Goal: Task Accomplishment & Management: Complete application form

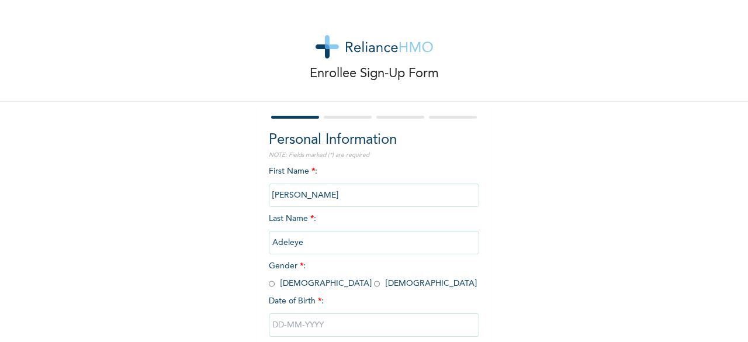
scroll to position [70, 0]
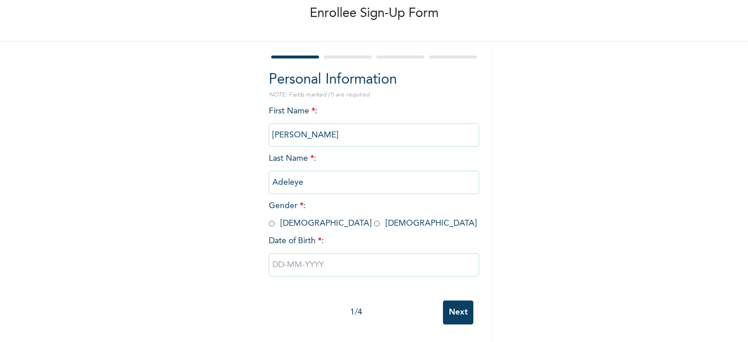
click at [269, 218] on input "radio" at bounding box center [272, 223] width 6 height 11
radio input "true"
click at [298, 261] on input "text" at bounding box center [374, 264] width 210 height 23
select select "8"
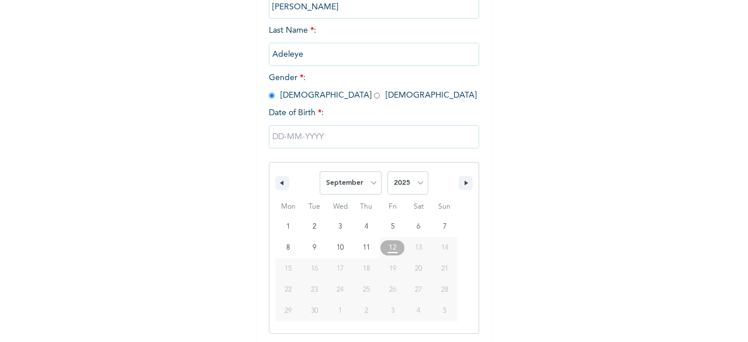
scroll to position [190, 0]
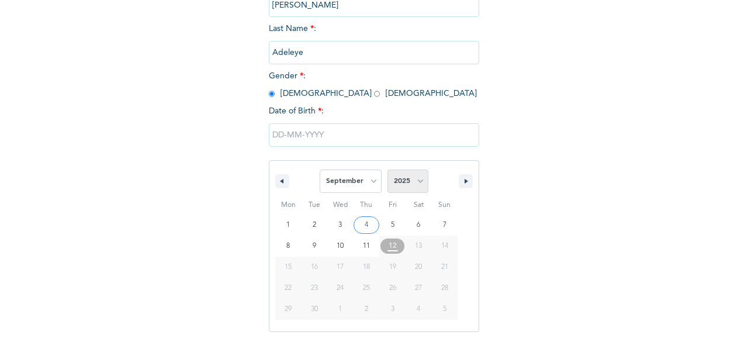
click at [410, 181] on select "2025 2024 2023 2022 2021 2020 2019 2018 2017 2016 2015 2014 2013 2012 2011 2010…" at bounding box center [408, 181] width 41 height 23
select select "1989"
click at [388, 171] on select "2025 2024 2023 2022 2021 2020 2019 2018 2017 2016 2015 2014 2013 2012 2011 2010…" at bounding box center [408, 181] width 41 height 23
click at [360, 187] on select "January February March April May June July August September October November De…" at bounding box center [351, 181] width 62 height 23
type input "[DATE]"
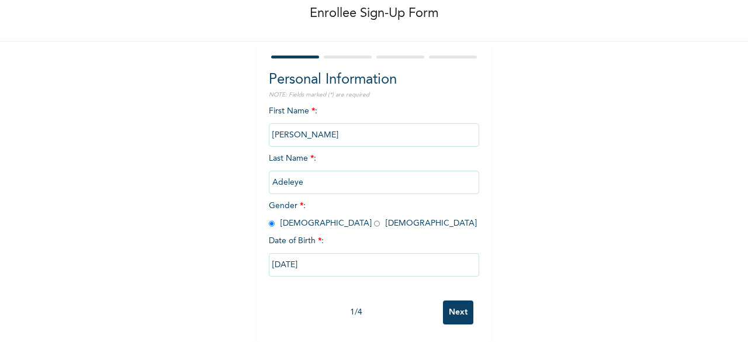
scroll to position [70, 0]
click at [457, 301] on input "Next" at bounding box center [458, 313] width 30 height 24
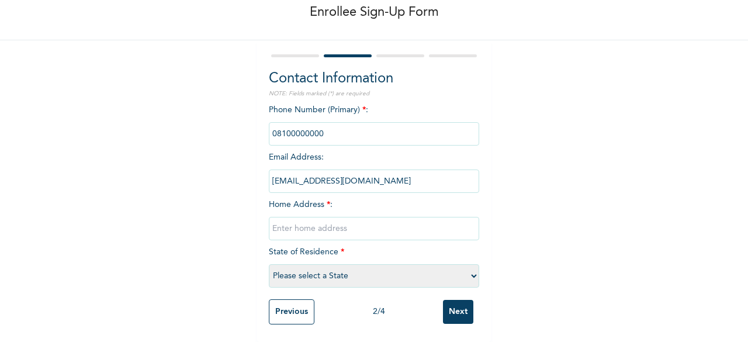
scroll to position [71, 0]
click at [350, 217] on input "text" at bounding box center [374, 228] width 210 height 23
type input "[GEOGRAPHIC_DATA]"
click at [326, 264] on select "Please select a State [PERSON_NAME] (FCT) [PERSON_NAME] Ibom [GEOGRAPHIC_DATA] …" at bounding box center [374, 275] width 210 height 23
select select "25"
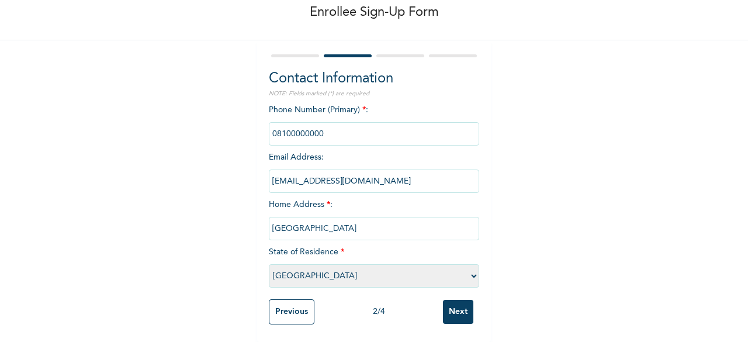
click at [571, 289] on div "Enrollee Sign-Up Form Contact Information NOTE: Fields marked (*) are required …" at bounding box center [374, 140] width 748 height 403
click at [331, 123] on input "phone" at bounding box center [374, 133] width 210 height 23
click at [449, 308] on input "Next" at bounding box center [458, 312] width 30 height 24
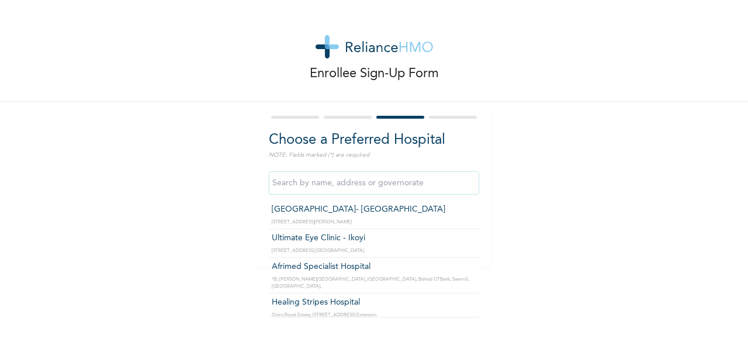
click at [357, 179] on input "text" at bounding box center [374, 182] width 210 height 23
type input "[GEOGRAPHIC_DATA]- [GEOGRAPHIC_DATA]"
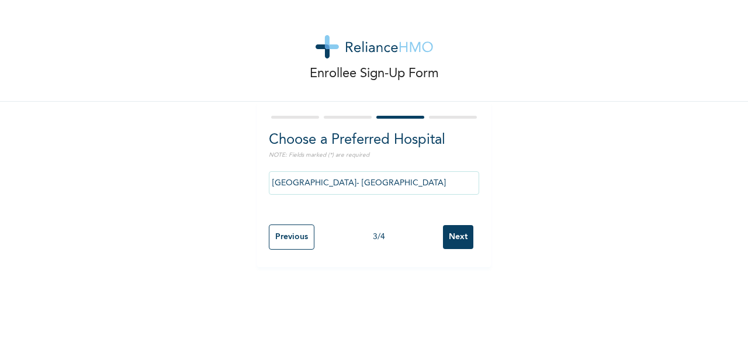
click at [461, 238] on input "Next" at bounding box center [458, 237] width 30 height 24
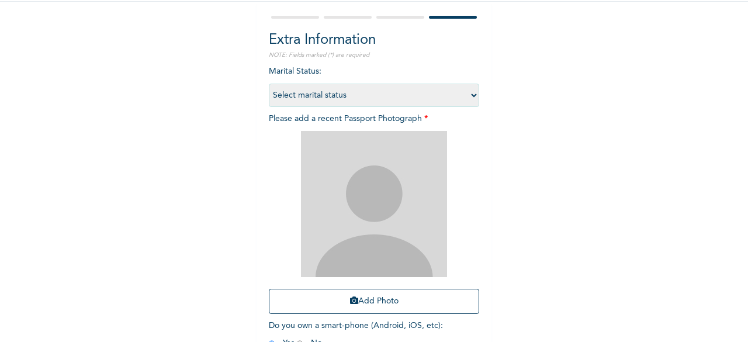
scroll to position [101, 0]
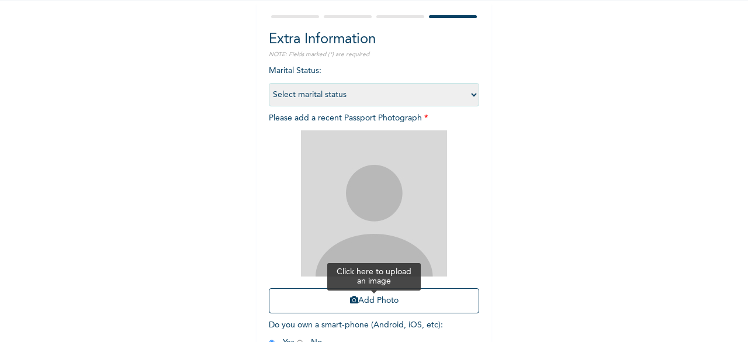
click at [378, 300] on button "Add Photo" at bounding box center [374, 300] width 210 height 25
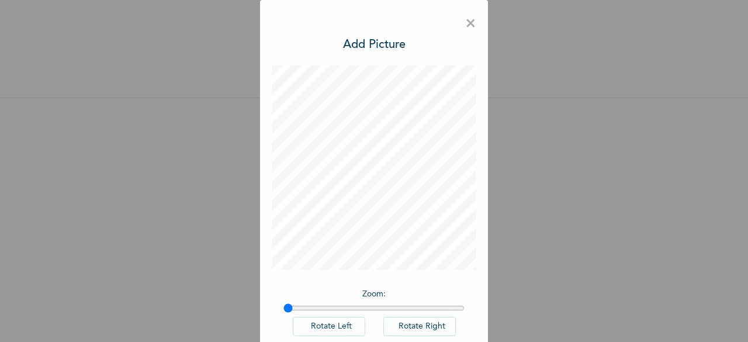
scroll to position [65, 0]
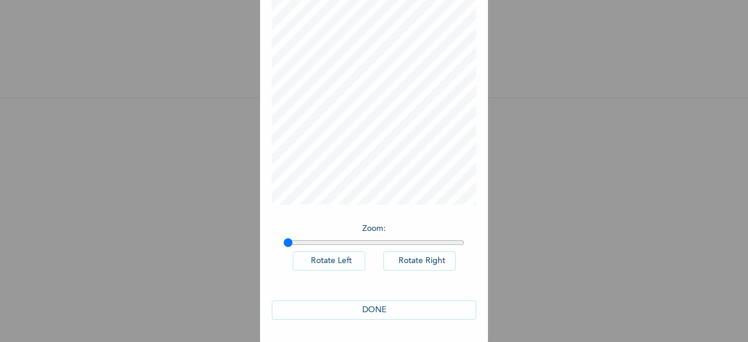
click at [384, 313] on button "DONE" at bounding box center [374, 310] width 205 height 19
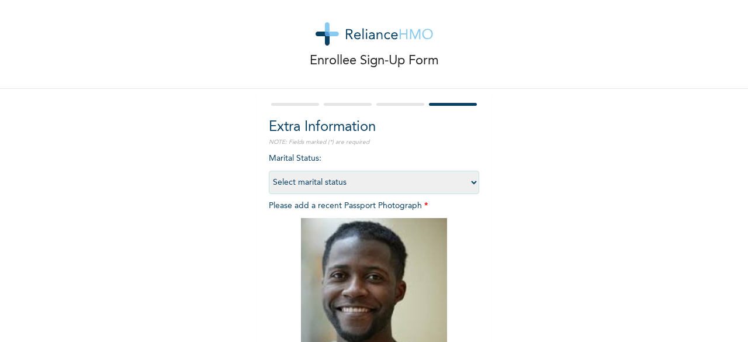
scroll to position [171, 0]
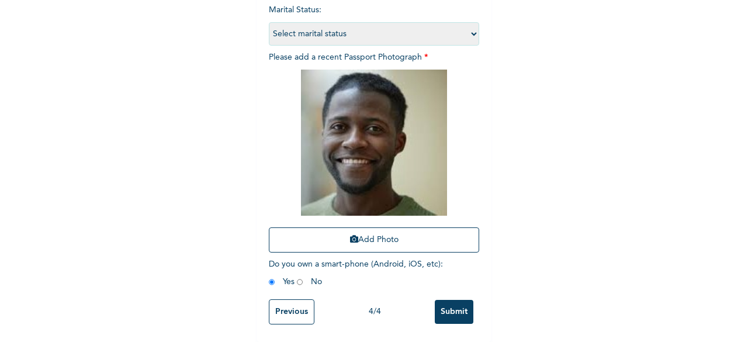
click at [450, 308] on input "Submit" at bounding box center [454, 312] width 39 height 24
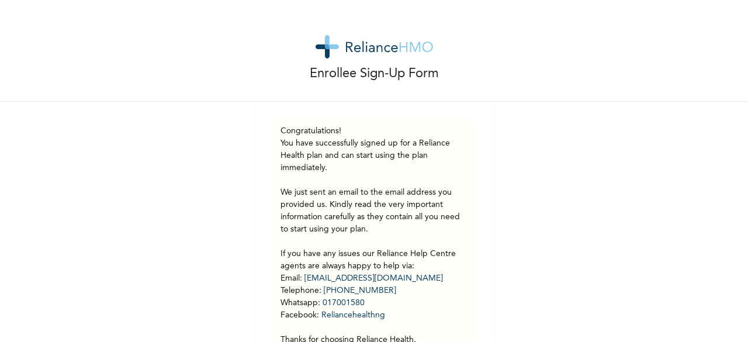
scroll to position [61, 0]
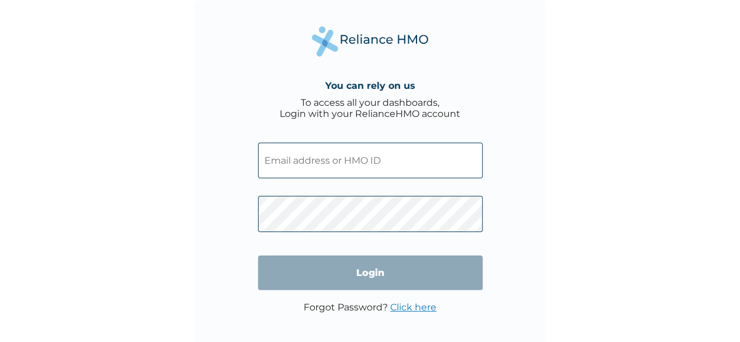
click at [374, 156] on input "text" at bounding box center [370, 161] width 225 height 36
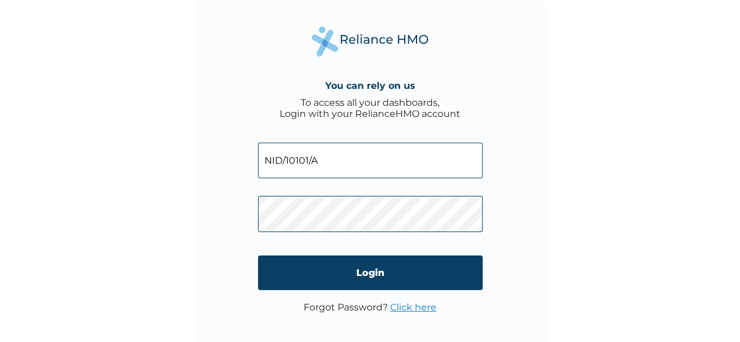
type input "NID/10101/A"
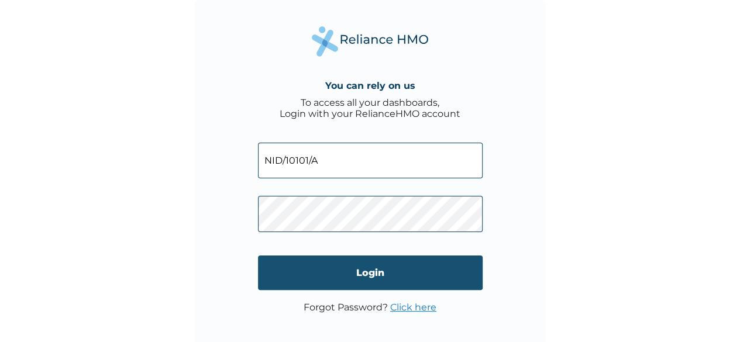
click at [349, 272] on input "Login" at bounding box center [370, 273] width 225 height 34
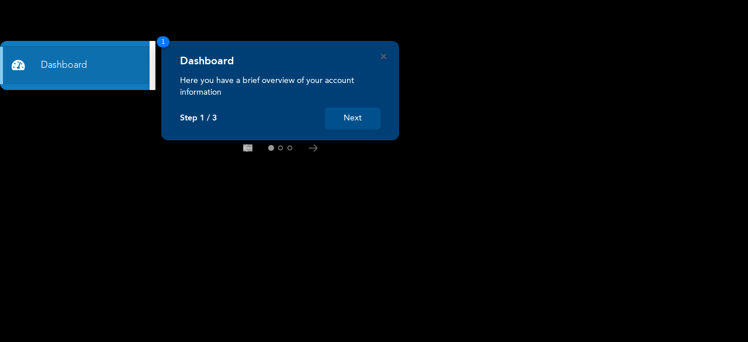
click at [357, 124] on button "Next" at bounding box center [353, 119] width 56 height 22
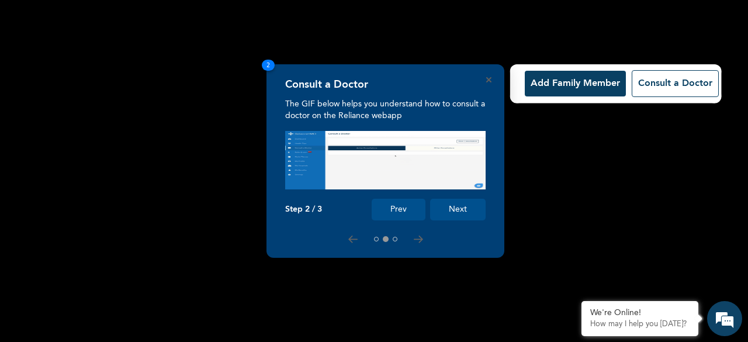
click at [574, 87] on button "Add Family Member" at bounding box center [575, 84] width 101 height 26
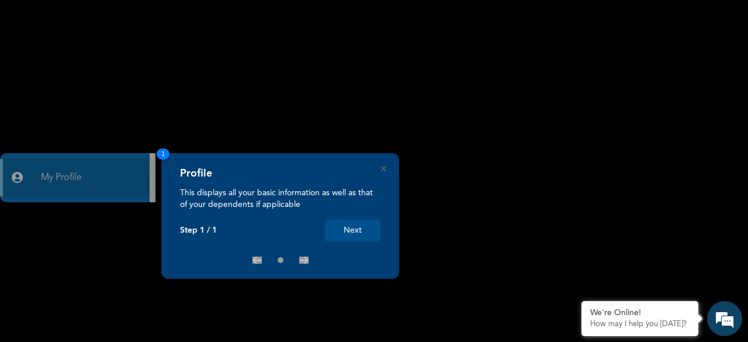
click at [352, 236] on button "Next" at bounding box center [353, 231] width 56 height 22
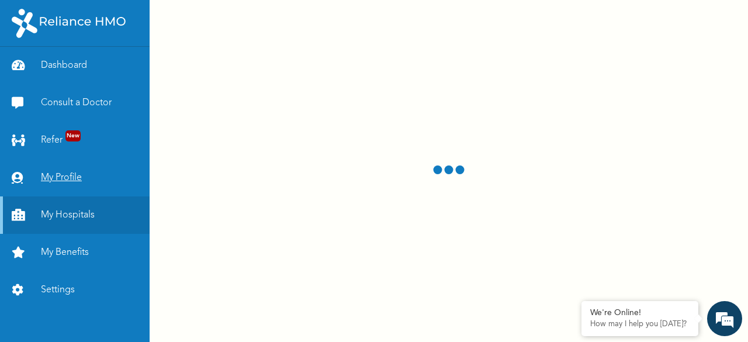
click at [64, 178] on link "My Profile" at bounding box center [75, 177] width 150 height 37
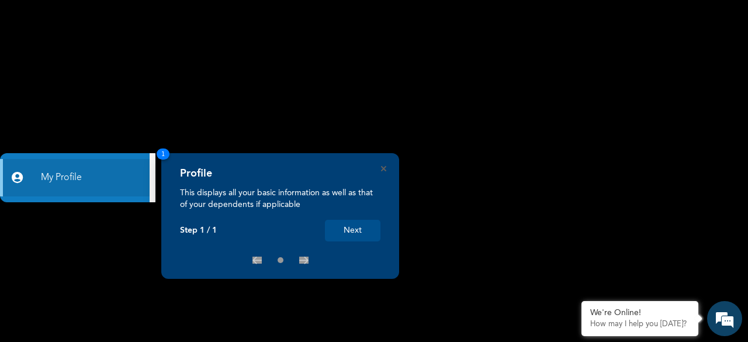
click at [364, 226] on button "Next" at bounding box center [353, 231] width 56 height 22
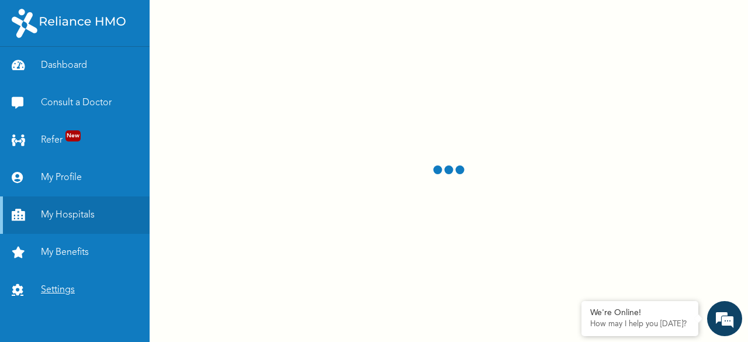
click at [53, 289] on link "Settings" at bounding box center [75, 289] width 150 height 37
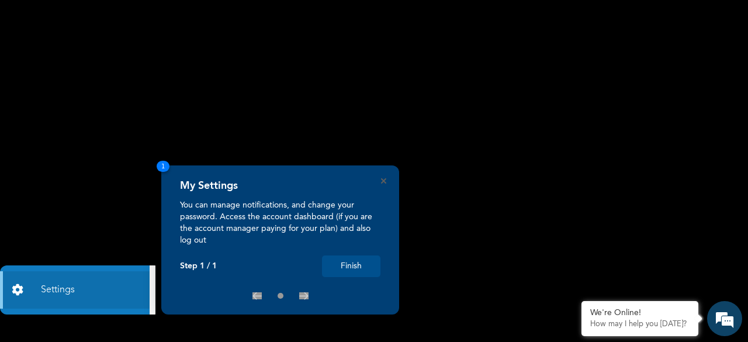
click at [365, 261] on button "Finish" at bounding box center [351, 267] width 58 height 22
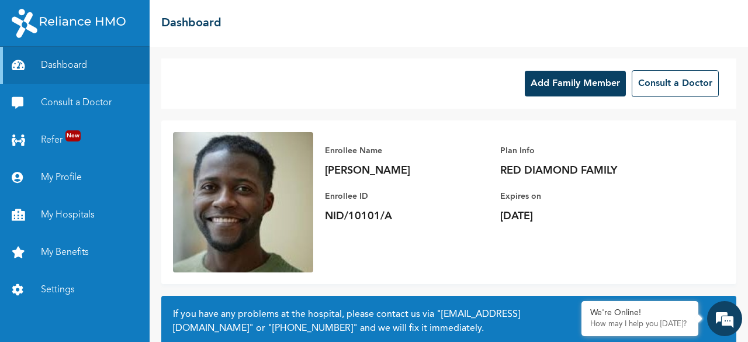
click at [550, 79] on button "Add Family Member" at bounding box center [575, 84] width 101 height 26
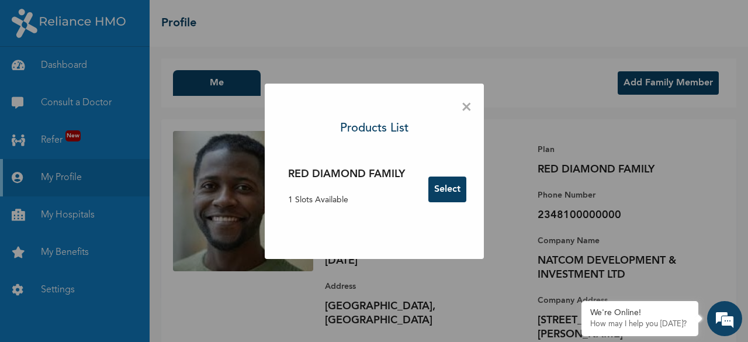
click at [450, 188] on button "Select" at bounding box center [448, 190] width 38 height 26
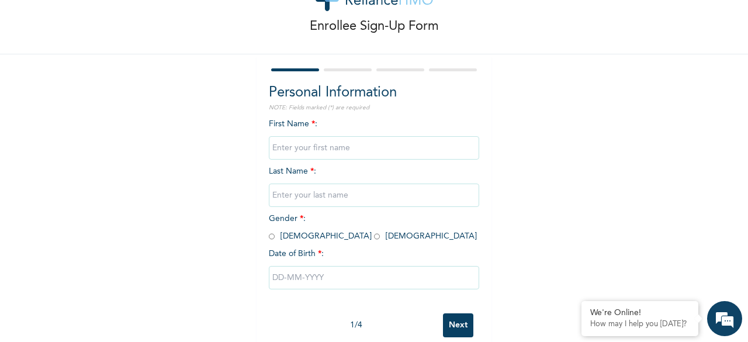
scroll to position [52, 0]
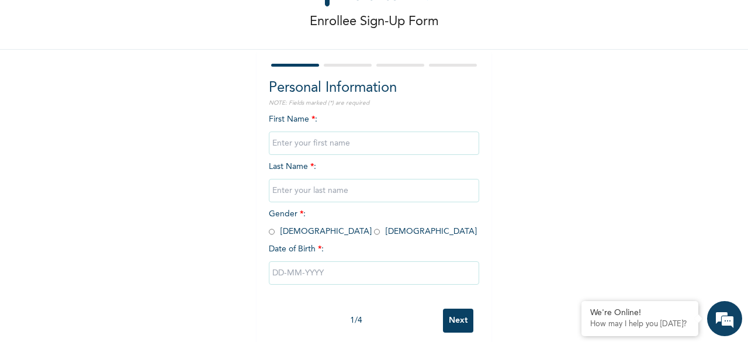
click at [353, 144] on input "text" at bounding box center [374, 143] width 210 height 23
type input "s"
type input "Simi"
click at [335, 195] on input "text" at bounding box center [374, 190] width 210 height 23
type input "Adeleye"
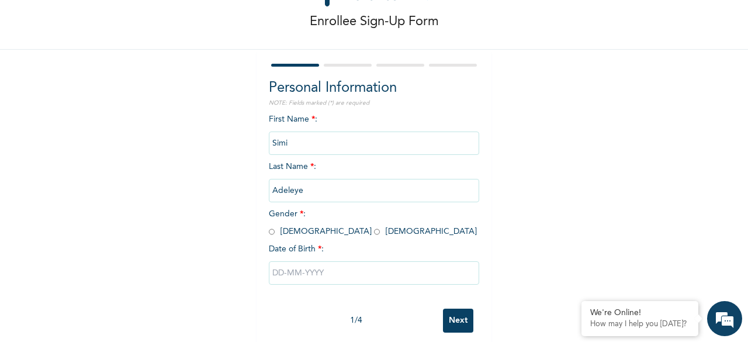
click at [374, 231] on input "radio" at bounding box center [377, 231] width 6 height 11
radio input "true"
click at [310, 276] on input "text" at bounding box center [374, 272] width 210 height 23
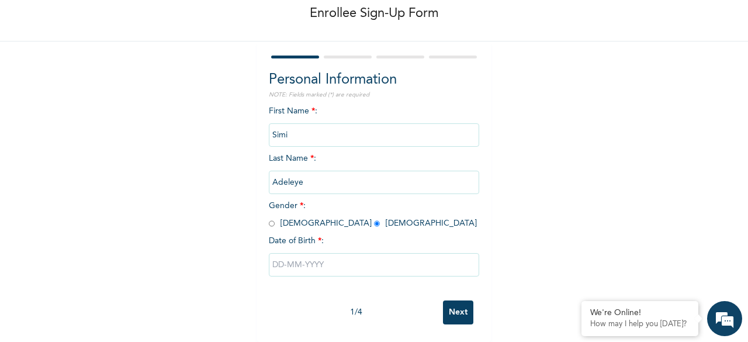
select select "8"
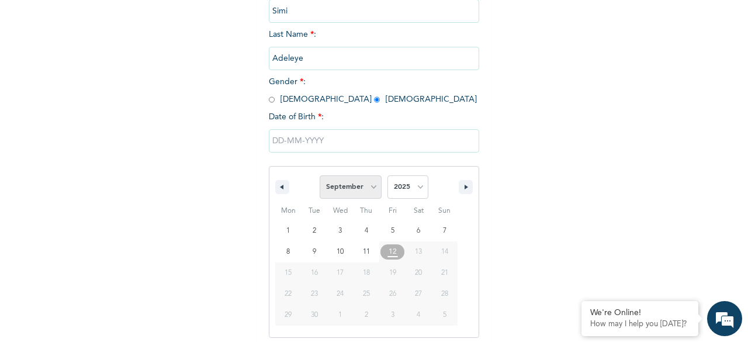
scroll to position [190, 0]
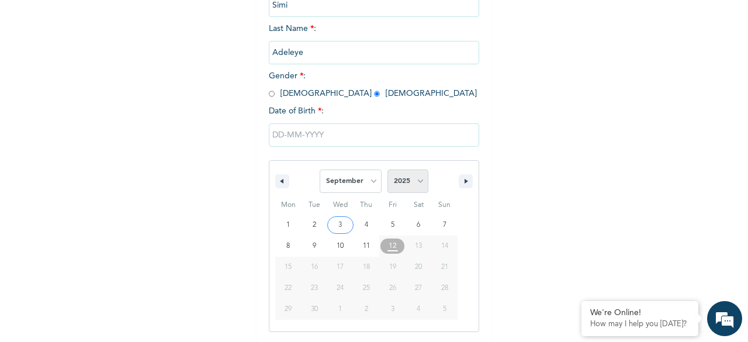
click at [401, 181] on select "2025 2024 2023 2022 2021 2020 2019 2018 2017 2016 2015 2014 2013 2012 2011 2010…" at bounding box center [408, 181] width 41 height 23
select select "1998"
click at [388, 171] on select "2025 2024 2023 2022 2021 2020 2019 2018 2017 2016 2015 2014 2013 2012 2011 2010…" at bounding box center [408, 181] width 41 height 23
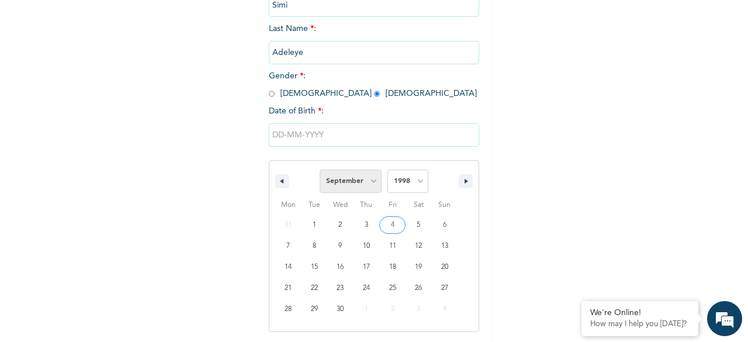
click at [368, 185] on select "January February March April May June July August September October November De…" at bounding box center [351, 181] width 62 height 23
select select "2"
click at [320, 171] on select "January February March April May June July August September October November De…" at bounding box center [351, 181] width 62 height 23
type input "[DATE]"
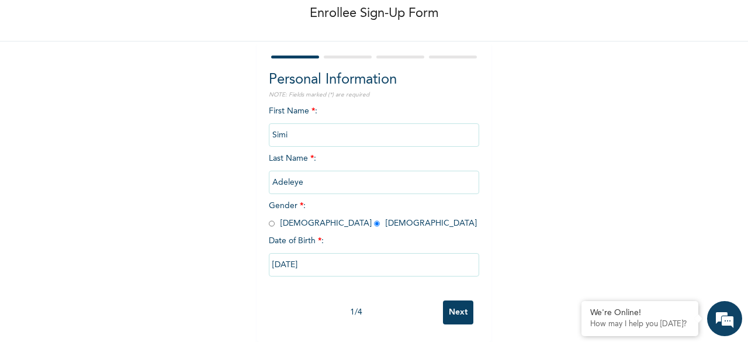
click at [454, 305] on input "Next" at bounding box center [458, 313] width 30 height 24
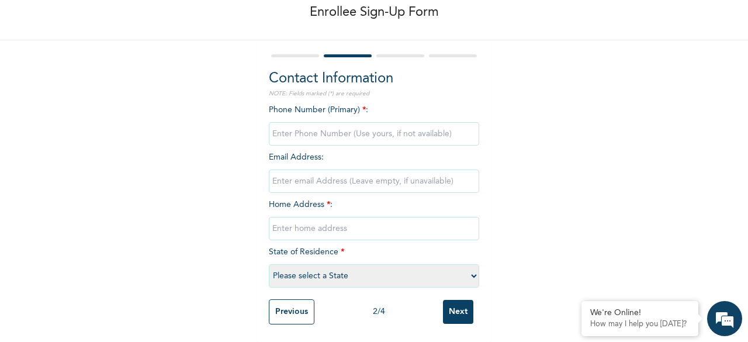
click at [343, 125] on input "phone" at bounding box center [374, 133] width 210 height 23
type input "08104647918"
click at [344, 170] on input "email" at bounding box center [374, 181] width 210 height 23
type input "[GEOGRAPHIC_DATA]"
click at [323, 222] on input "text" at bounding box center [374, 228] width 210 height 23
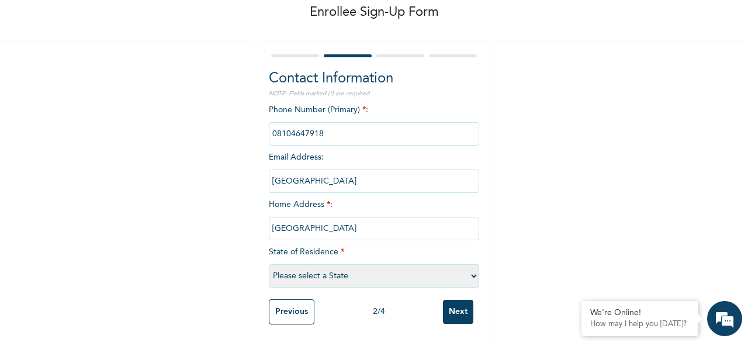
type input "[GEOGRAPHIC_DATA]"
click at [322, 267] on select "Please select a State [PERSON_NAME] (FCT) [PERSON_NAME] Ibom [GEOGRAPHIC_DATA] …" at bounding box center [374, 275] width 210 height 23
select select "25"
click at [269, 264] on select "Please select a State [PERSON_NAME] (FCT) [PERSON_NAME] Ibom [GEOGRAPHIC_DATA] …" at bounding box center [374, 275] width 210 height 23
click at [460, 306] on input "Next" at bounding box center [458, 312] width 30 height 24
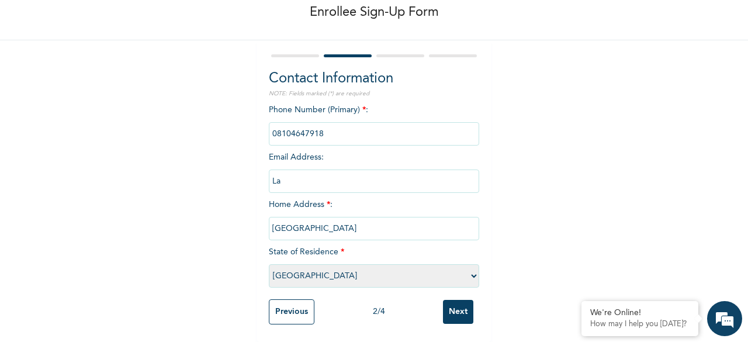
type input "L"
click at [578, 213] on div "Enrollee Sign-Up Form Contact Information NOTE: Fields marked (*) are required …" at bounding box center [374, 140] width 748 height 403
click at [333, 170] on input "email" at bounding box center [374, 181] width 210 height 23
type input "S"
click at [281, 171] on input "simibest4me" at bounding box center [374, 181] width 210 height 23
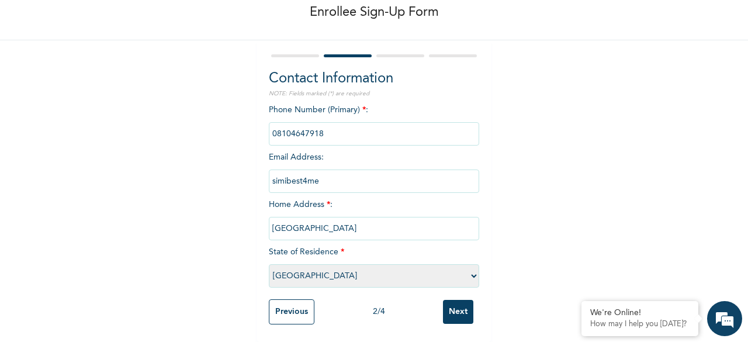
click at [323, 173] on input "simibest4me" at bounding box center [374, 181] width 210 height 23
click at [313, 172] on input "[EMAIL_ADDRESS][DOMAIN_NAME]" at bounding box center [374, 181] width 210 height 23
click at [324, 172] on input "[EMAIL_ADDRESS][DOMAIN_NAME]" at bounding box center [374, 181] width 210 height 23
type input "[EMAIL_ADDRESS][DOMAIN_NAME]"
click at [450, 301] on input "Next" at bounding box center [458, 312] width 30 height 24
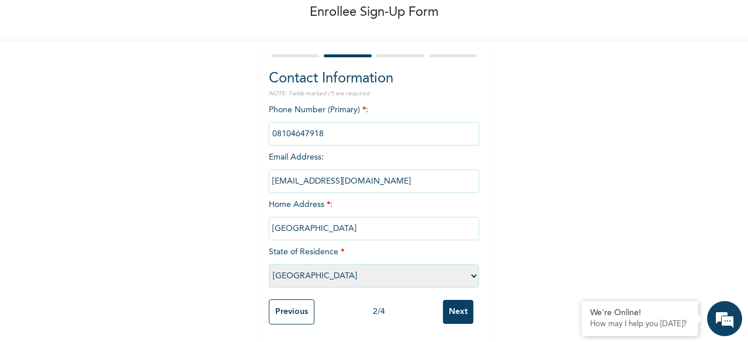
scroll to position [0, 0]
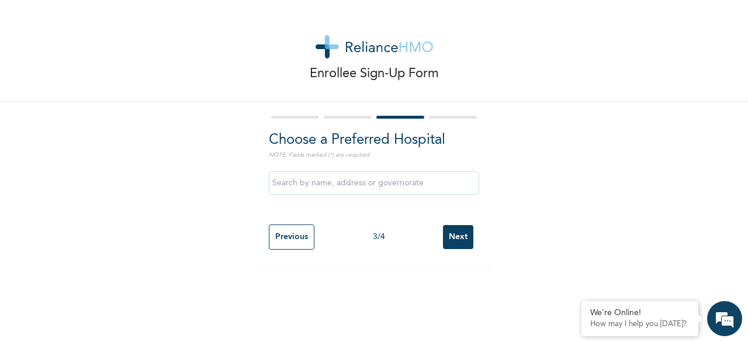
click at [395, 189] on input "text" at bounding box center [374, 182] width 210 height 23
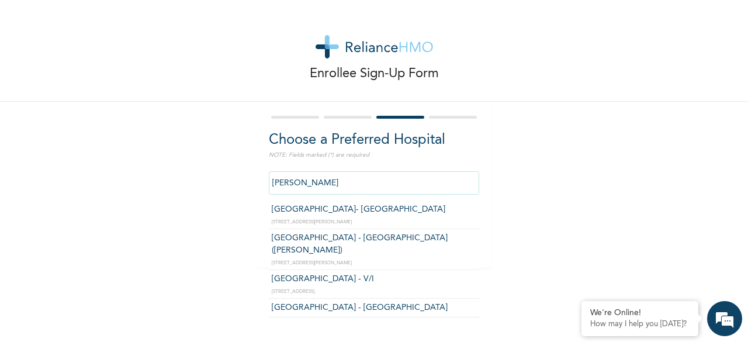
type input "[GEOGRAPHIC_DATA]- [GEOGRAPHIC_DATA]"
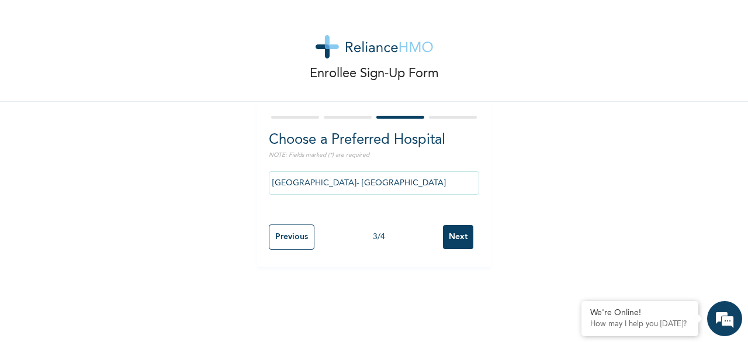
click at [449, 234] on input "Next" at bounding box center [458, 237] width 30 height 24
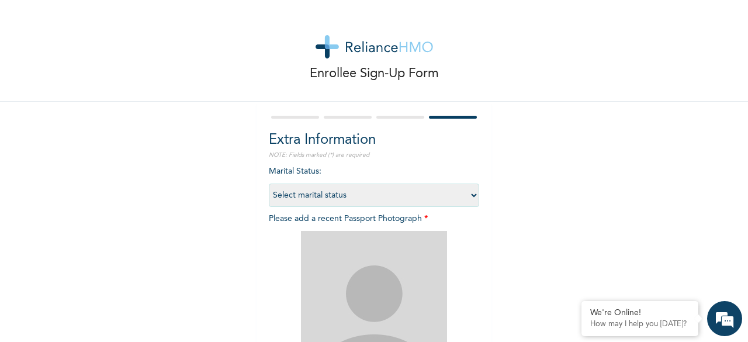
scroll to position [171, 0]
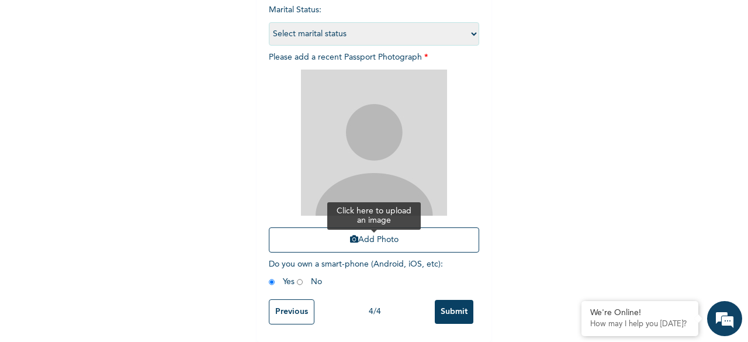
click at [385, 234] on button "Add Photo" at bounding box center [374, 239] width 210 height 25
click at [394, 233] on button "Add Photo" at bounding box center [374, 239] width 210 height 25
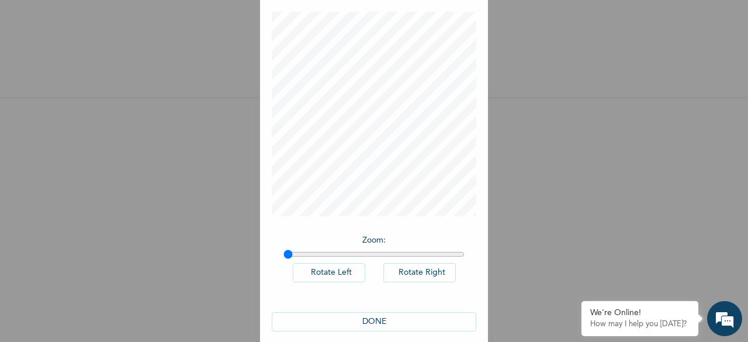
scroll to position [65, 0]
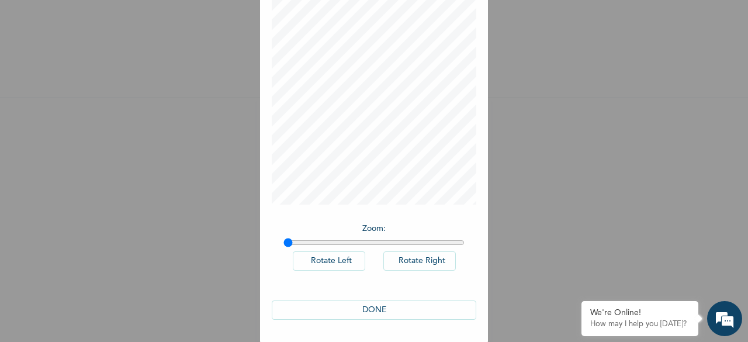
click at [393, 315] on button "DONE" at bounding box center [374, 310] width 205 height 19
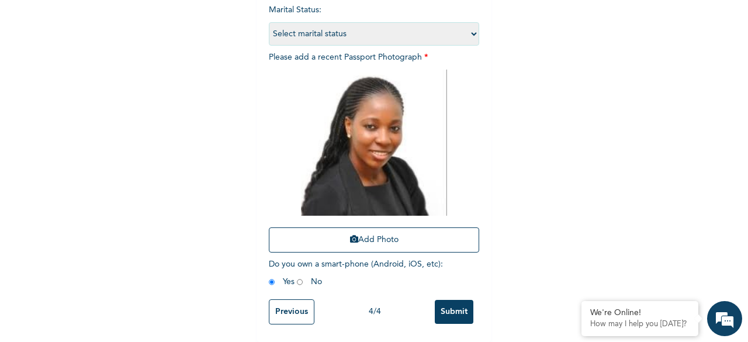
scroll to position [171, 0]
click at [454, 309] on input "Submit" at bounding box center [454, 312] width 39 height 24
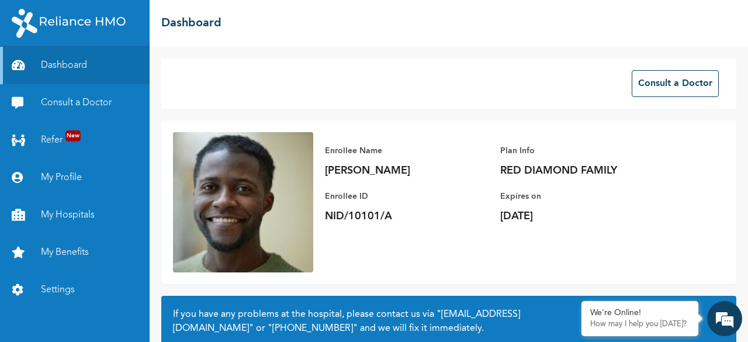
scroll to position [111, 0]
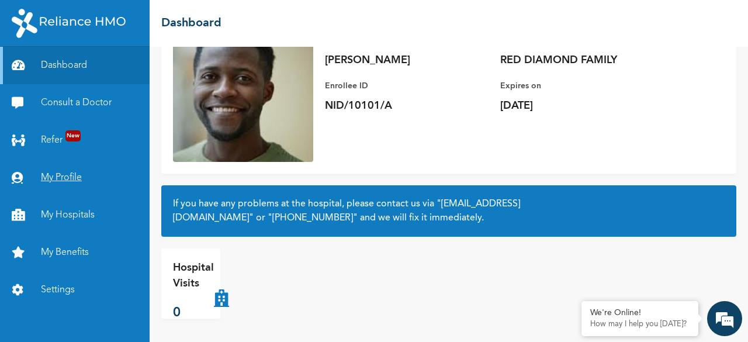
click at [67, 175] on link "My Profile" at bounding box center [75, 177] width 150 height 37
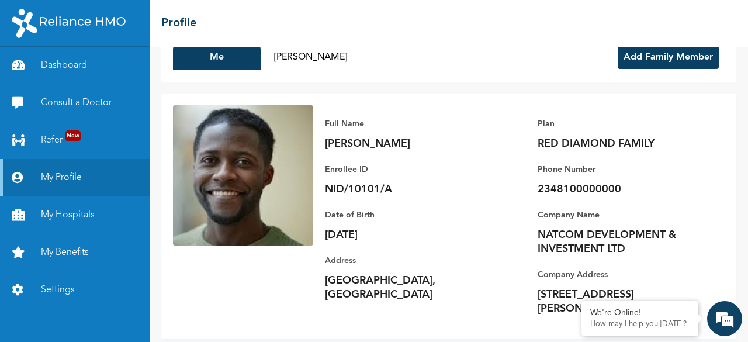
scroll to position [28, 0]
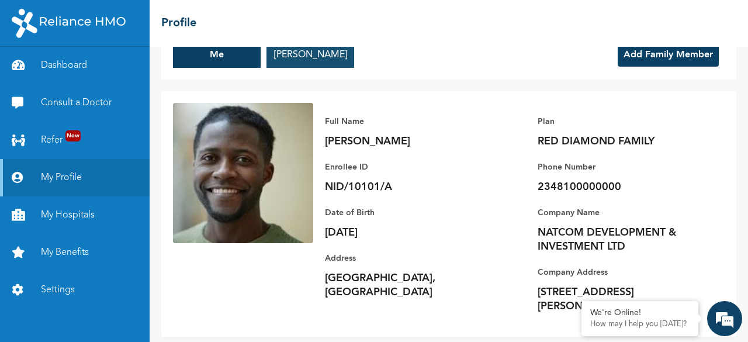
click at [323, 65] on button "Simi Adeleye" at bounding box center [311, 55] width 88 height 26
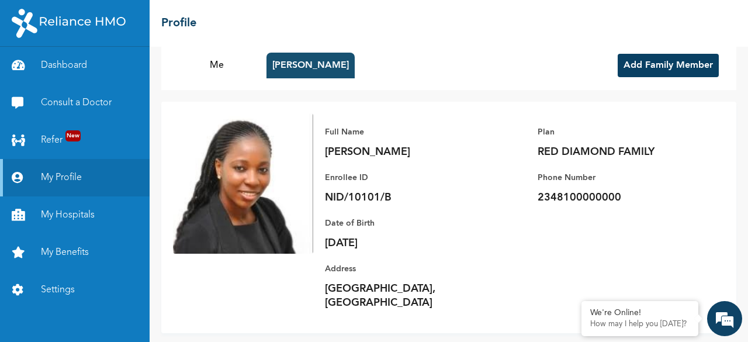
scroll to position [0, 0]
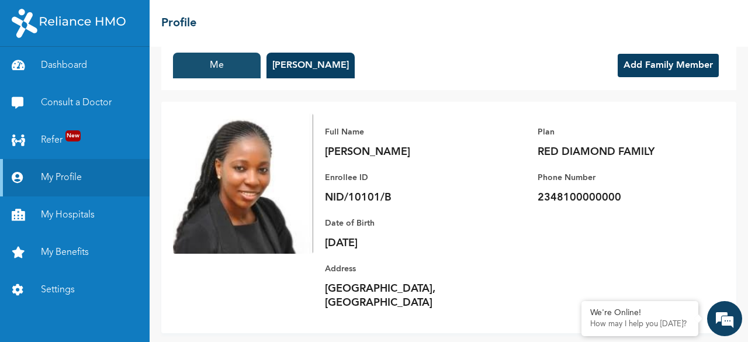
click at [215, 57] on button "Me" at bounding box center [217, 66] width 88 height 26
